Goal: Task Accomplishment & Management: Manage account settings

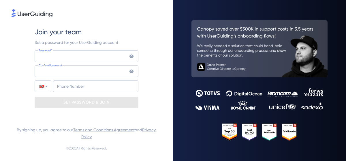
click at [132, 57] on icon at bounding box center [131, 55] width 4 height 3
click at [30, 54] on div "Join your team Set a password for your UserGuiding account Password* Your passw…" at bounding box center [87, 67] width 150 height 98
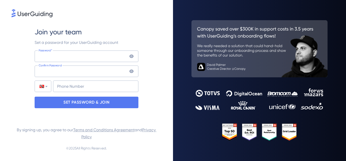
click at [132, 72] on icon at bounding box center [131, 70] width 4 height 3
click at [31, 56] on div "Join your team Set a password for your UserGuiding account Password* Your passw…" at bounding box center [87, 67] width 150 height 98
click at [69, 87] on input "+1868" at bounding box center [95, 86] width 85 height 12
type input "[PHONE_NUMBER]"
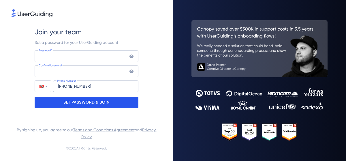
click at [93, 103] on p "SET PASSWORD & JOIN" at bounding box center [86, 102] width 46 height 9
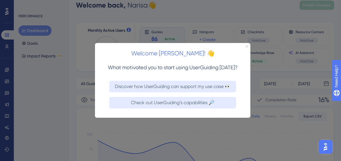
click at [246, 46] on icon "Close Preview" at bounding box center [247, 46] width 2 height 2
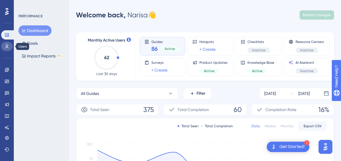
click at [6, 46] on icon at bounding box center [6, 46] width 3 height 4
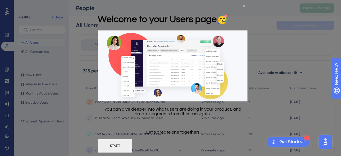
drag, startPoint x: 245, startPoint y: 5, endPoint x: 279, endPoint y: 3, distance: 34.3
click at [245, 5] on icon "Close Preview" at bounding box center [244, 6] width 2 height 2
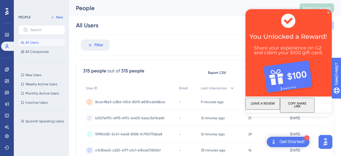
click at [7, 12] on icon at bounding box center [6, 11] width 3 height 7
click at [328, 12] on icon "Close Preview" at bounding box center [328, 13] width 2 height 2
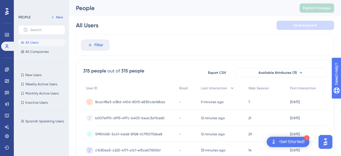
click at [293, 141] on div "Get Started!" at bounding box center [292, 142] width 25 height 6
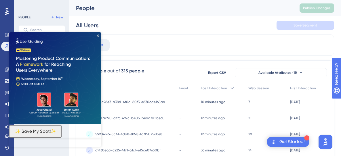
click at [96, 35] on img at bounding box center [55, 78] width 92 height 92
click at [97, 35] on icon "Close Preview" at bounding box center [98, 36] width 2 height 2
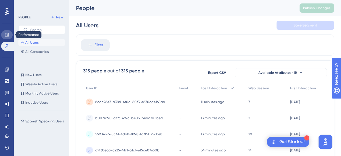
click at [7, 35] on icon at bounding box center [7, 34] width 4 height 3
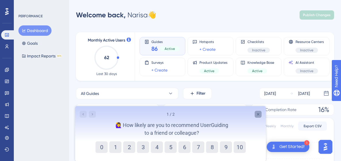
click at [257, 113] on icon "Close survey" at bounding box center [258, 114] width 5 height 5
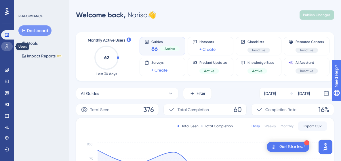
click at [6, 47] on icon at bounding box center [7, 46] width 5 height 5
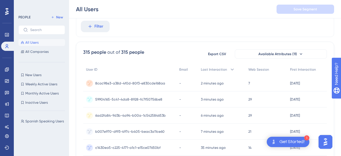
scroll to position [4, 0]
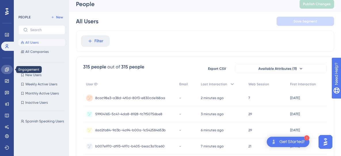
click at [5, 70] on icon at bounding box center [7, 69] width 5 height 5
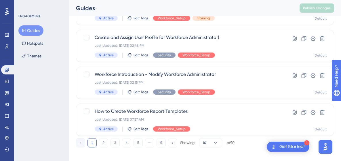
scroll to position [286, 0]
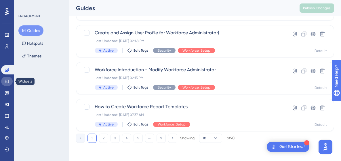
click at [8, 81] on icon at bounding box center [7, 80] width 4 height 3
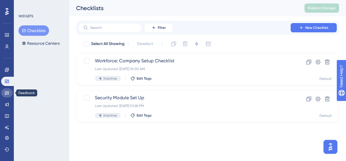
click at [7, 94] on icon at bounding box center [7, 92] width 5 height 5
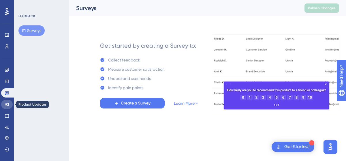
click at [6, 104] on icon at bounding box center [7, 104] width 5 height 5
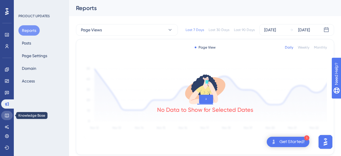
click at [7, 115] on icon at bounding box center [7, 116] width 4 height 4
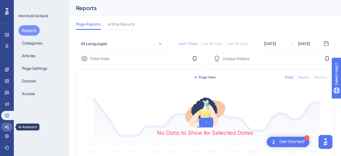
click at [7, 128] on icon at bounding box center [7, 127] width 4 height 4
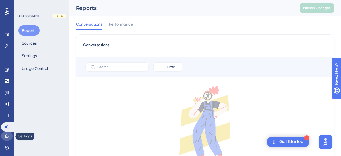
click at [8, 137] on icon at bounding box center [7, 136] width 5 height 5
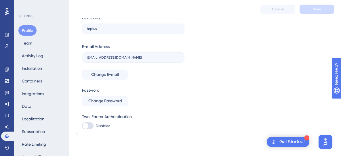
scroll to position [58, 0]
click at [29, 43] on button "Team" at bounding box center [26, 43] width 17 height 10
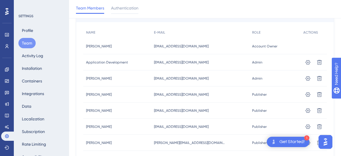
scroll to position [84, 0]
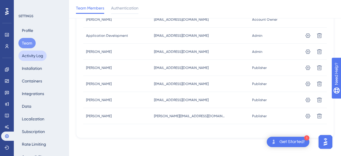
click at [34, 55] on button "Activity Log" at bounding box center [32, 56] width 28 height 10
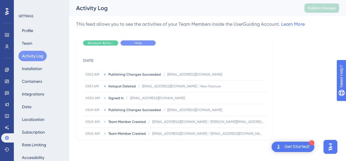
click at [138, 43] on span "Hide" at bounding box center [137, 43] width 7 height 5
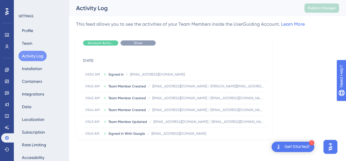
click at [131, 43] on div "Show" at bounding box center [137, 42] width 35 height 5
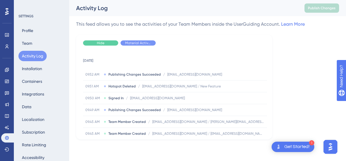
click at [95, 43] on div "Hide" at bounding box center [100, 42] width 35 height 5
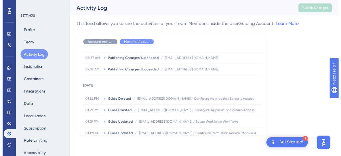
scroll to position [864, 0]
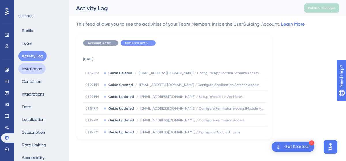
click at [28, 70] on button "Installation" at bounding box center [31, 68] width 27 height 10
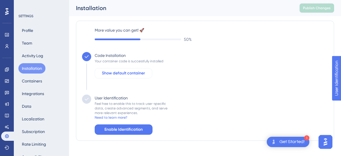
click at [129, 72] on span "Show default container" at bounding box center [123, 73] width 43 height 7
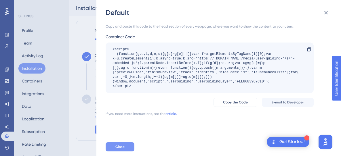
click at [126, 151] on button "Close" at bounding box center [120, 147] width 29 height 9
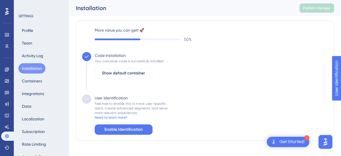
click at [69, 89] on div "SETTINGS Profile Team Activity Log Installation Containers Integrations Data Lo…" at bounding box center [41, 78] width 55 height 156
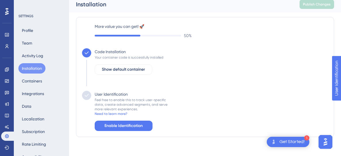
scroll to position [7, 0]
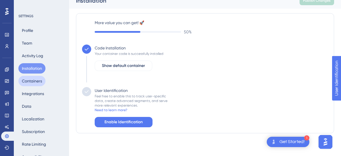
click at [39, 80] on button "Containers" at bounding box center [31, 81] width 27 height 10
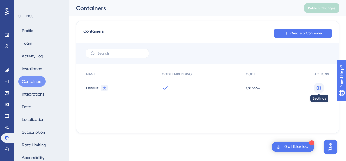
click at [319, 88] on icon at bounding box center [318, 87] width 5 height 5
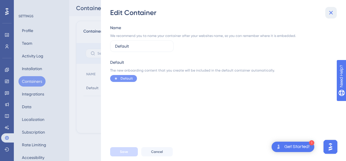
click at [332, 12] on icon at bounding box center [330, 12] width 7 height 7
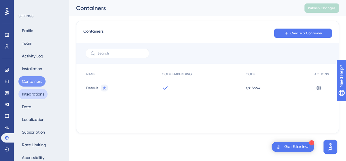
click at [36, 94] on button "Integrations" at bounding box center [32, 94] width 29 height 10
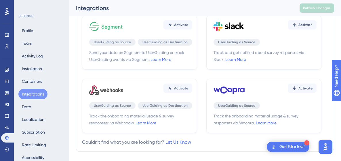
scroll to position [230, 0]
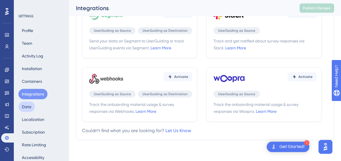
click at [28, 107] on button "Data" at bounding box center [26, 106] width 16 height 10
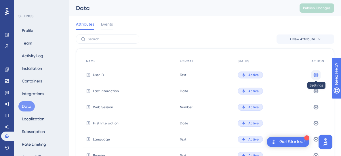
click at [316, 76] on icon at bounding box center [316, 75] width 5 height 5
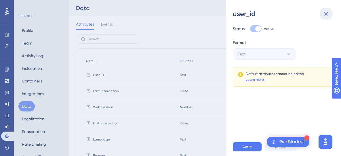
click at [326, 14] on icon at bounding box center [327, 14] width 4 height 4
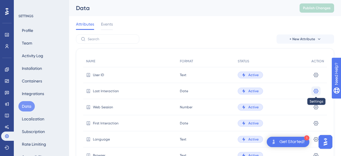
click at [315, 91] on icon at bounding box center [316, 91] width 6 height 6
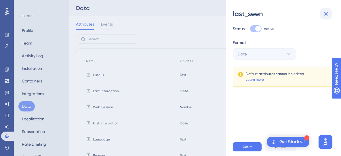
click at [326, 12] on icon at bounding box center [326, 13] width 7 height 7
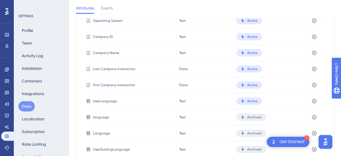
scroll to position [118, 0]
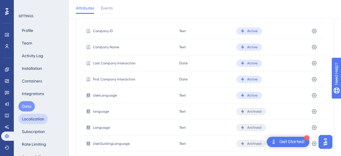
click at [30, 118] on button "Localization" at bounding box center [32, 119] width 29 height 10
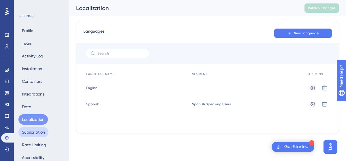
click at [35, 133] on button "Subscription" at bounding box center [33, 132] width 30 height 10
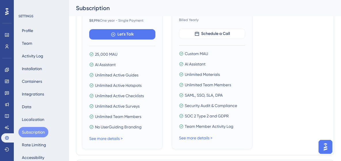
scroll to position [586, 0]
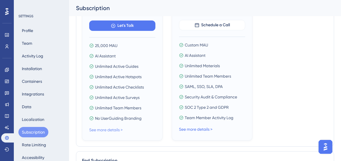
click at [113, 129] on link "See more details >" at bounding box center [105, 129] width 33 height 5
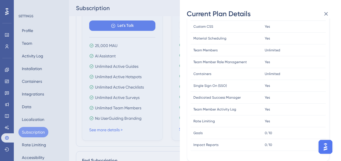
scroll to position [615, 0]
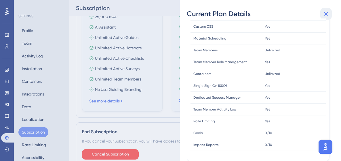
click at [327, 14] on icon at bounding box center [326, 13] width 7 height 7
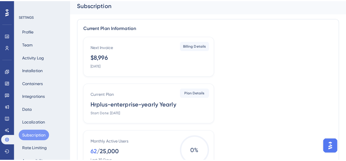
scroll to position [0, 0]
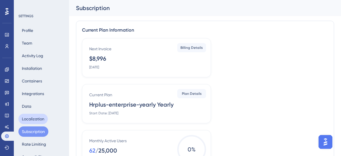
click at [37, 117] on button "Localization" at bounding box center [32, 119] width 29 height 10
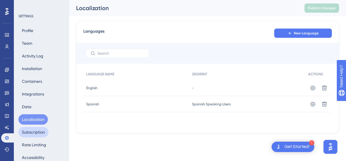
click at [37, 133] on button "Subscription" at bounding box center [33, 132] width 30 height 10
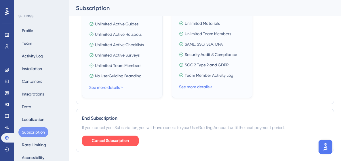
scroll to position [643, 0]
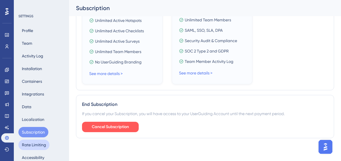
click at [36, 144] on button "Rate Limiting" at bounding box center [33, 144] width 31 height 10
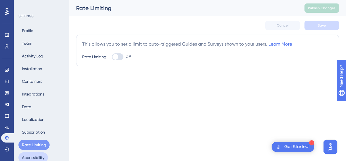
click at [33, 156] on button "Accessibility" at bounding box center [32, 157] width 29 height 10
